Goal: Information Seeking & Learning: Learn about a topic

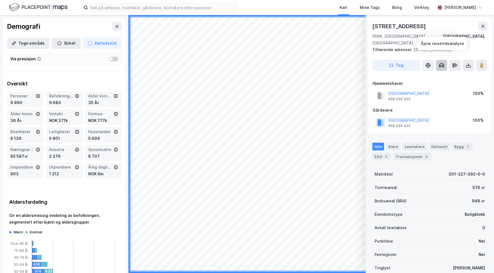
click at [439, 63] on icon at bounding box center [441, 64] width 5 height 3
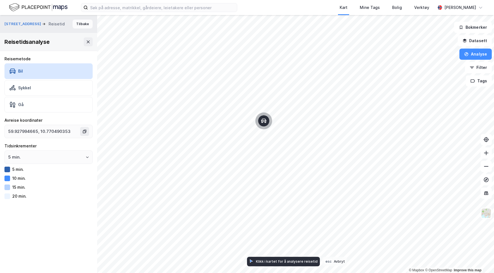
click at [78, 26] on button "Tilbake" at bounding box center [82, 24] width 20 height 9
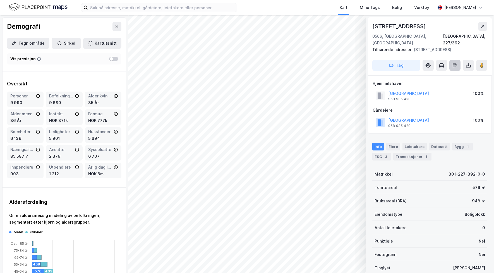
click at [450, 61] on button at bounding box center [454, 65] width 11 height 11
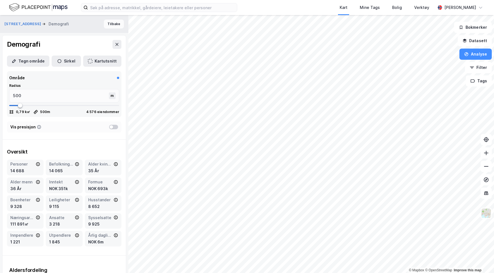
click at [115, 24] on button "Tilbake" at bounding box center [114, 24] width 20 height 9
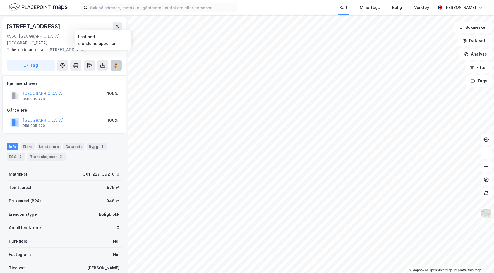
click at [115, 62] on image at bounding box center [115, 65] width 3 height 6
